Goal: Transaction & Acquisition: Purchase product/service

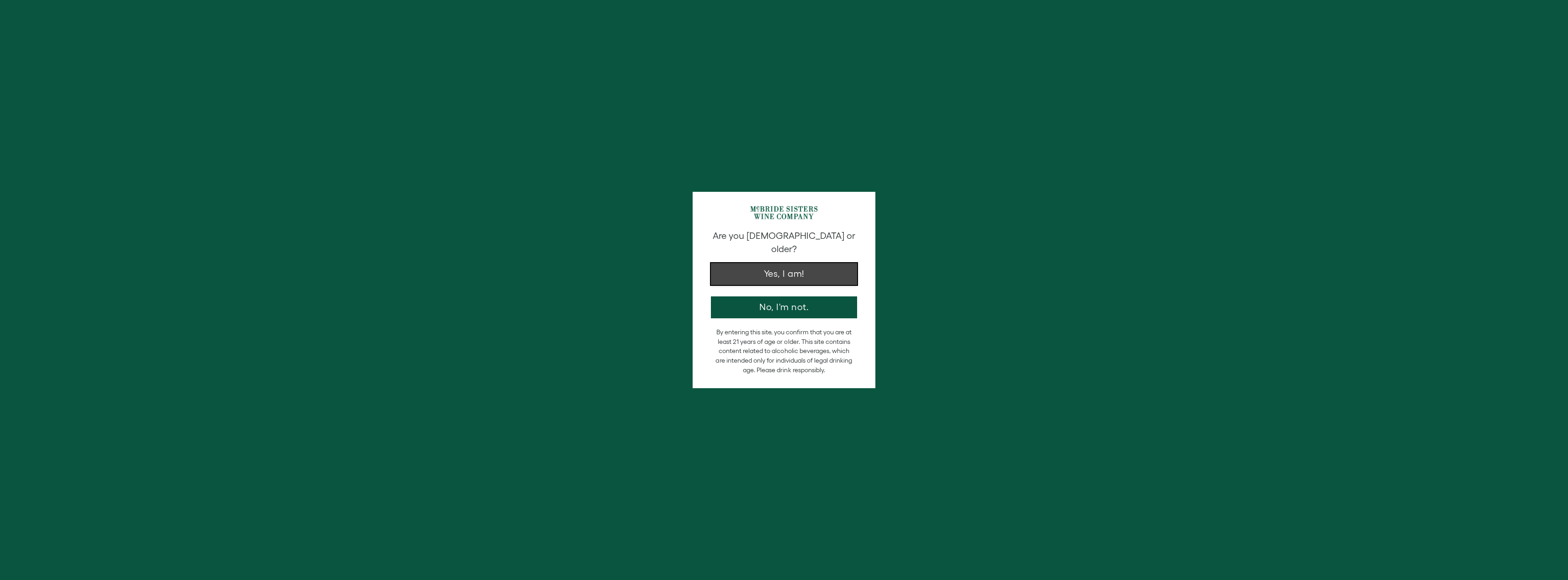
click at [785, 263] on button "Yes, I am!" at bounding box center [784, 274] width 146 height 22
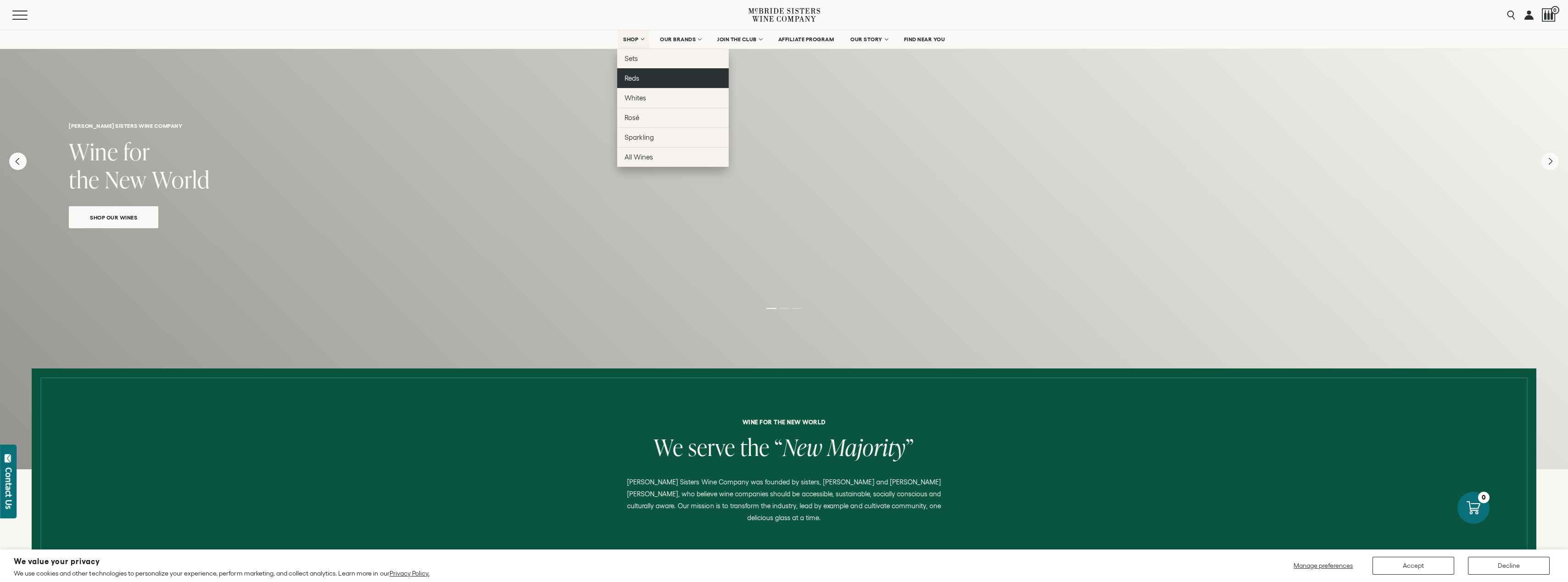
click at [636, 78] on span "Reds" at bounding box center [632, 78] width 15 height 8
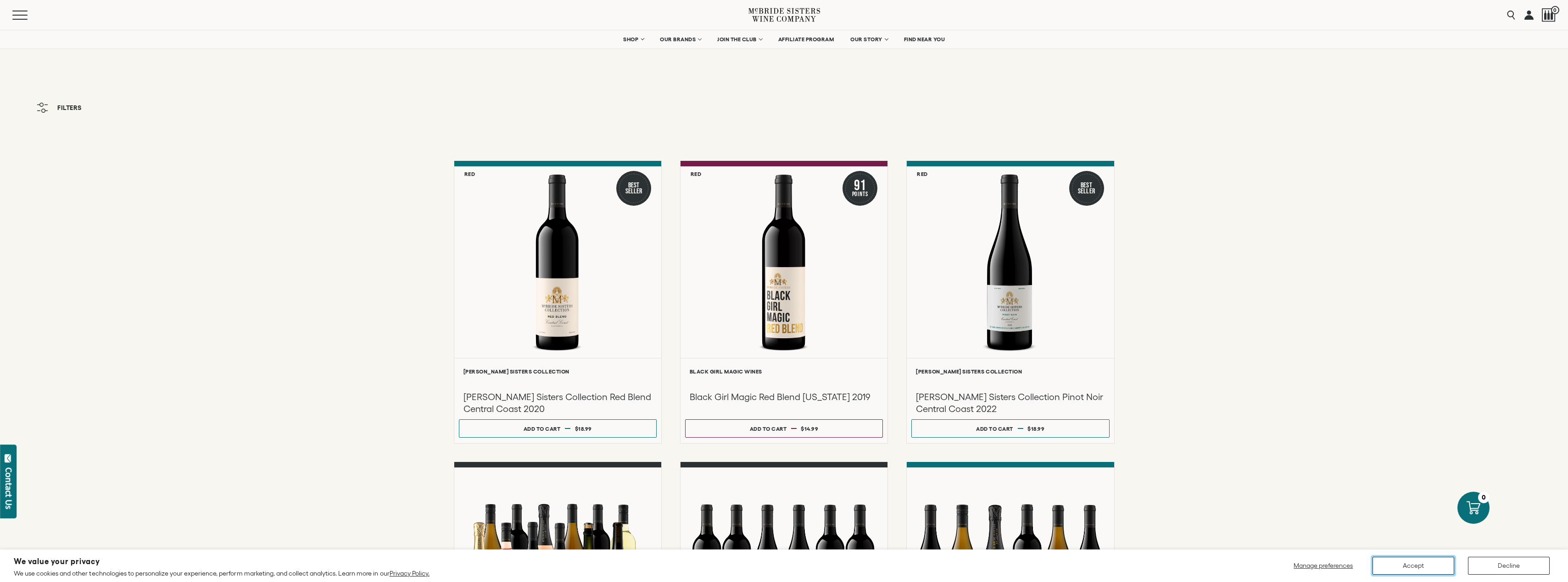
click at [1419, 569] on button "Accept" at bounding box center [1412, 566] width 82 height 18
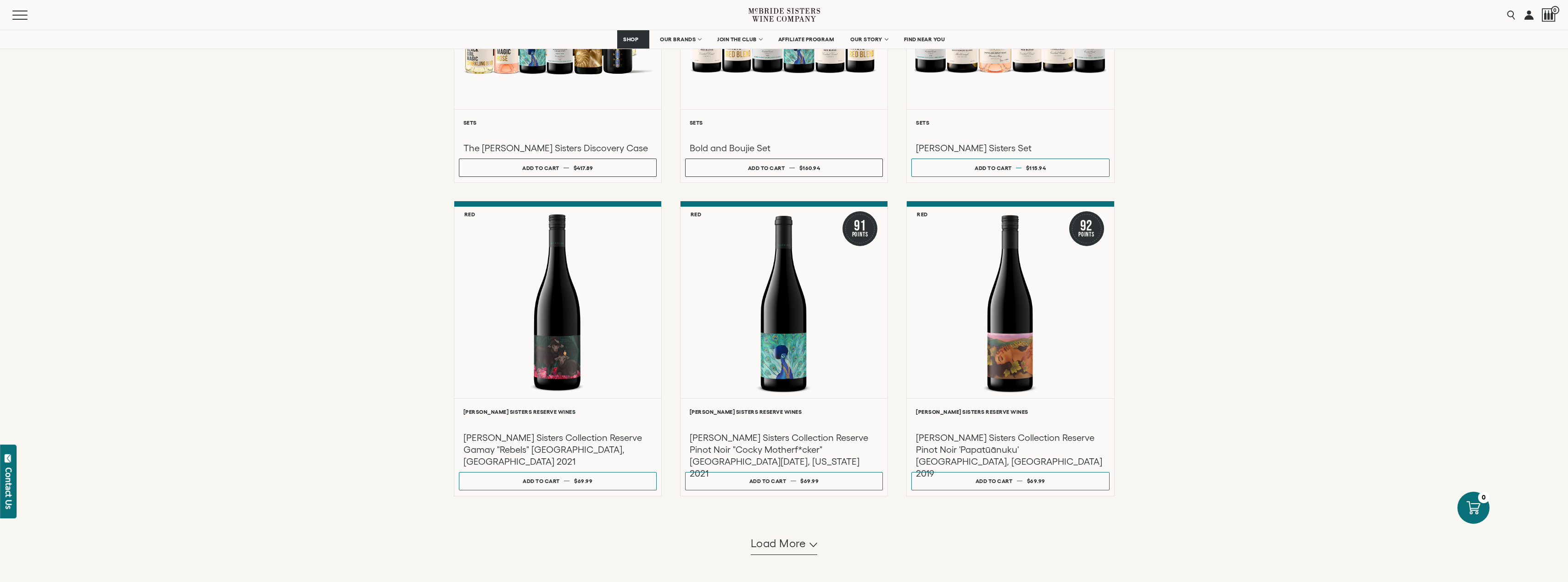
scroll to position [596, 0]
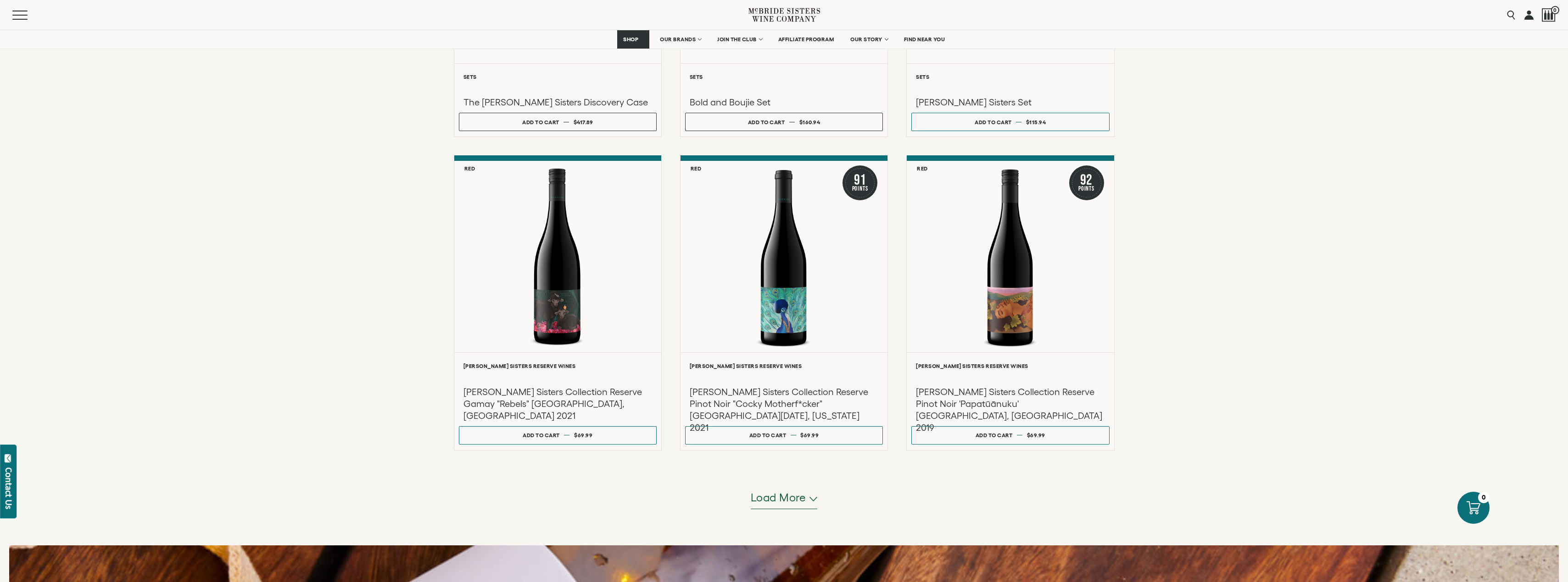
click at [786, 496] on span "Load more" at bounding box center [778, 498] width 56 height 16
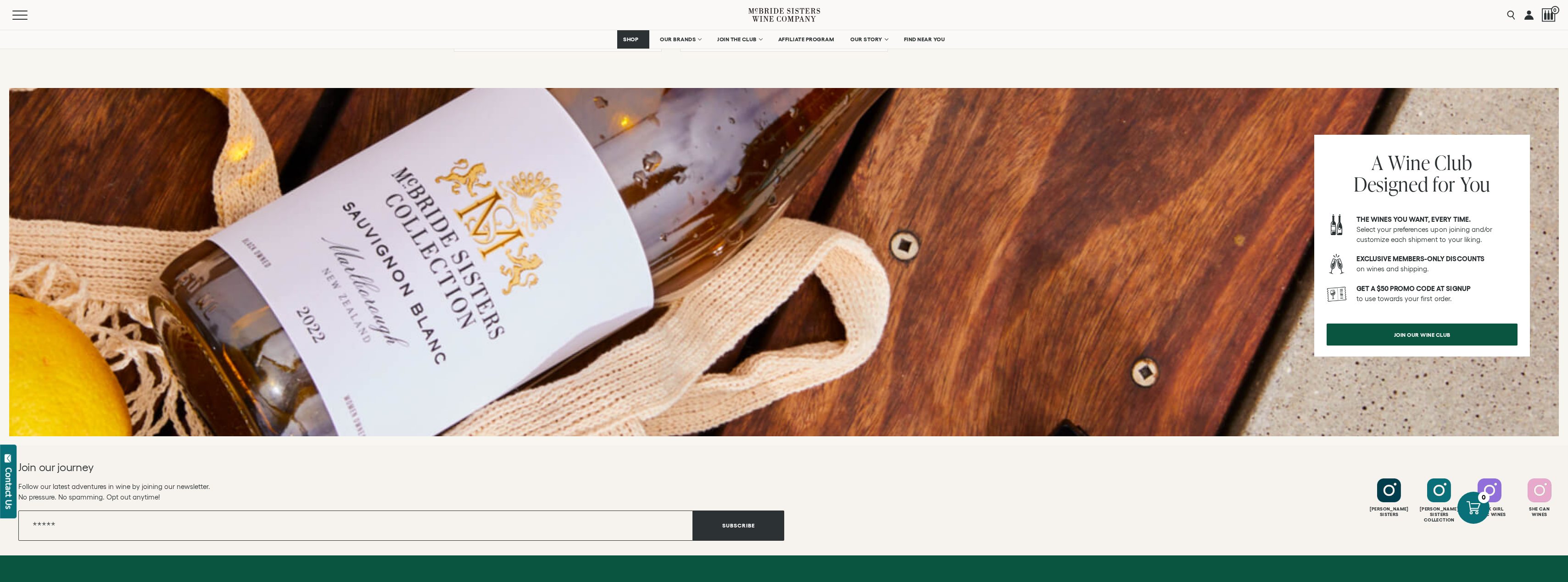
scroll to position [1971, 0]
